Goal: Task Accomplishment & Management: Use online tool/utility

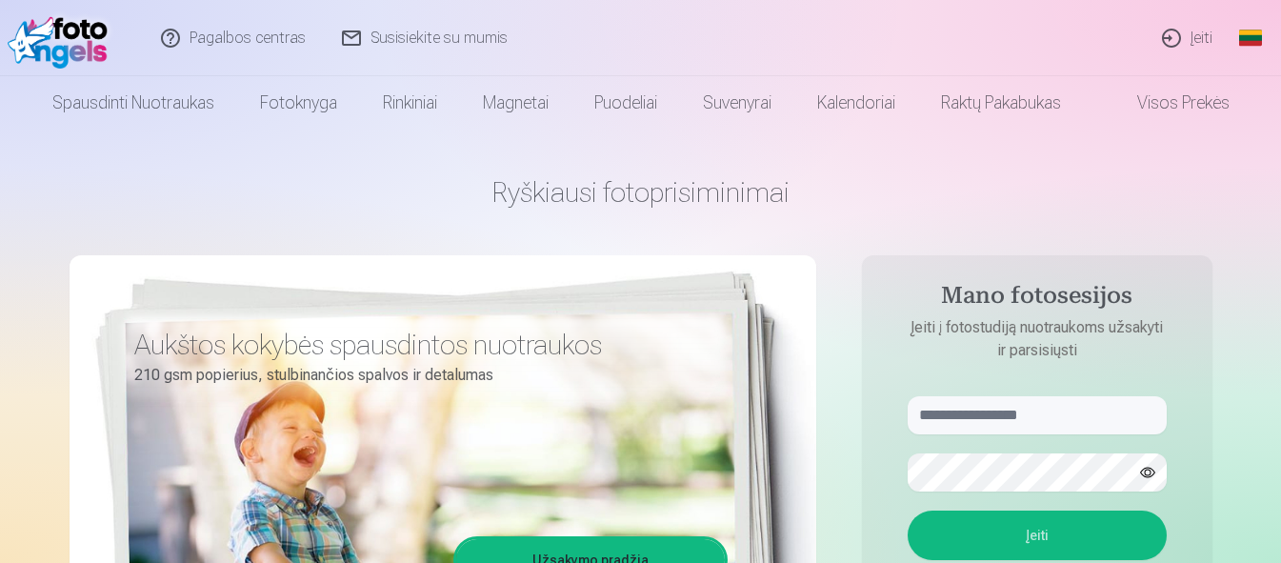
click at [1192, 38] on link "Įeiti" at bounding box center [1187, 38] width 87 height 76
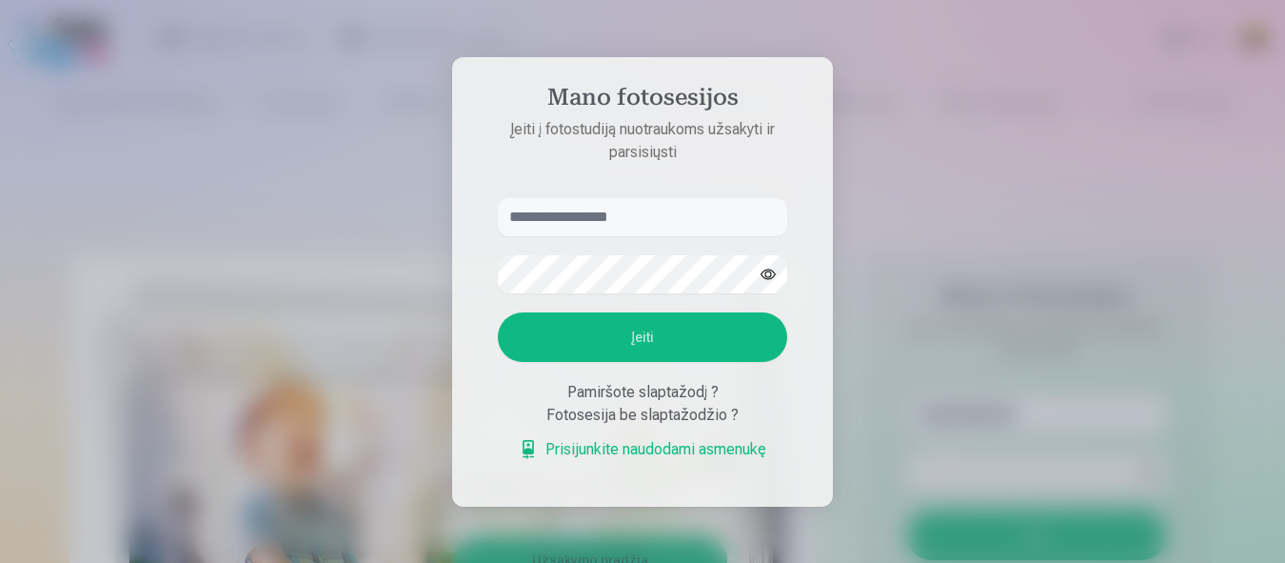
click at [661, 220] on input "text" at bounding box center [642, 217] width 289 height 38
click at [662, 219] on input "text" at bounding box center [642, 217] width 289 height 38
click at [683, 396] on div "Pamiršote slaptažodį ?" at bounding box center [642, 392] width 289 height 23
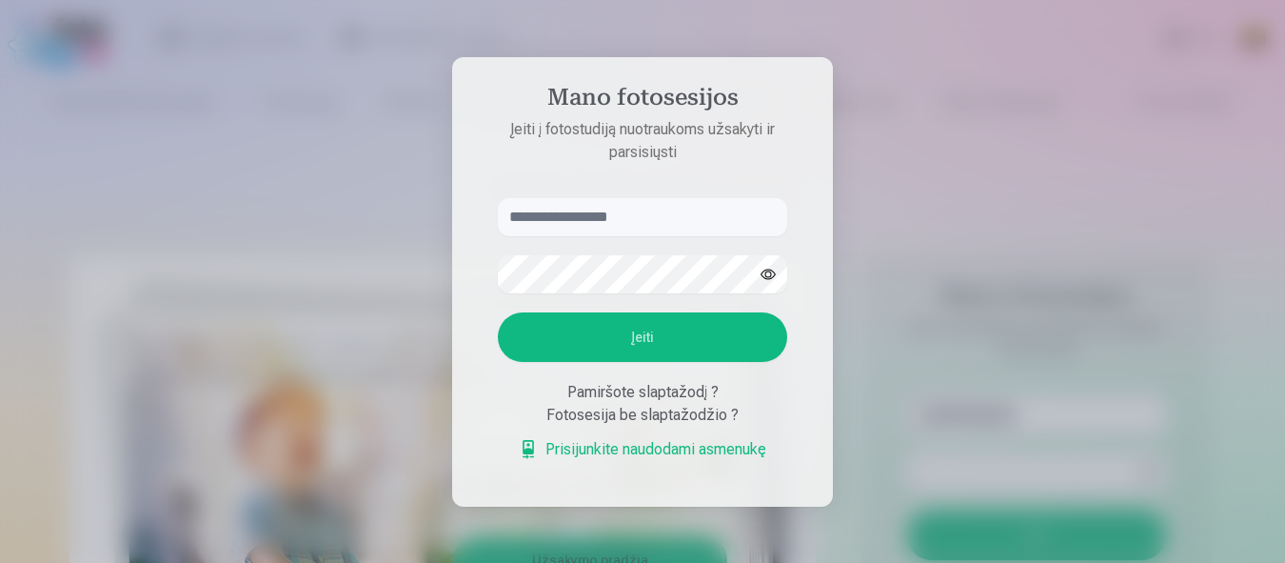
click at [683, 396] on div "Pamiršote slaptažodį ?" at bounding box center [642, 392] width 289 height 23
click at [656, 421] on div "Fotosesija be slaptažodžio ?" at bounding box center [642, 415] width 289 height 23
click at [633, 449] on link "Prisijunkite naudodami asmenukę" at bounding box center [643, 449] width 248 height 23
